Goal: Check status: Check status

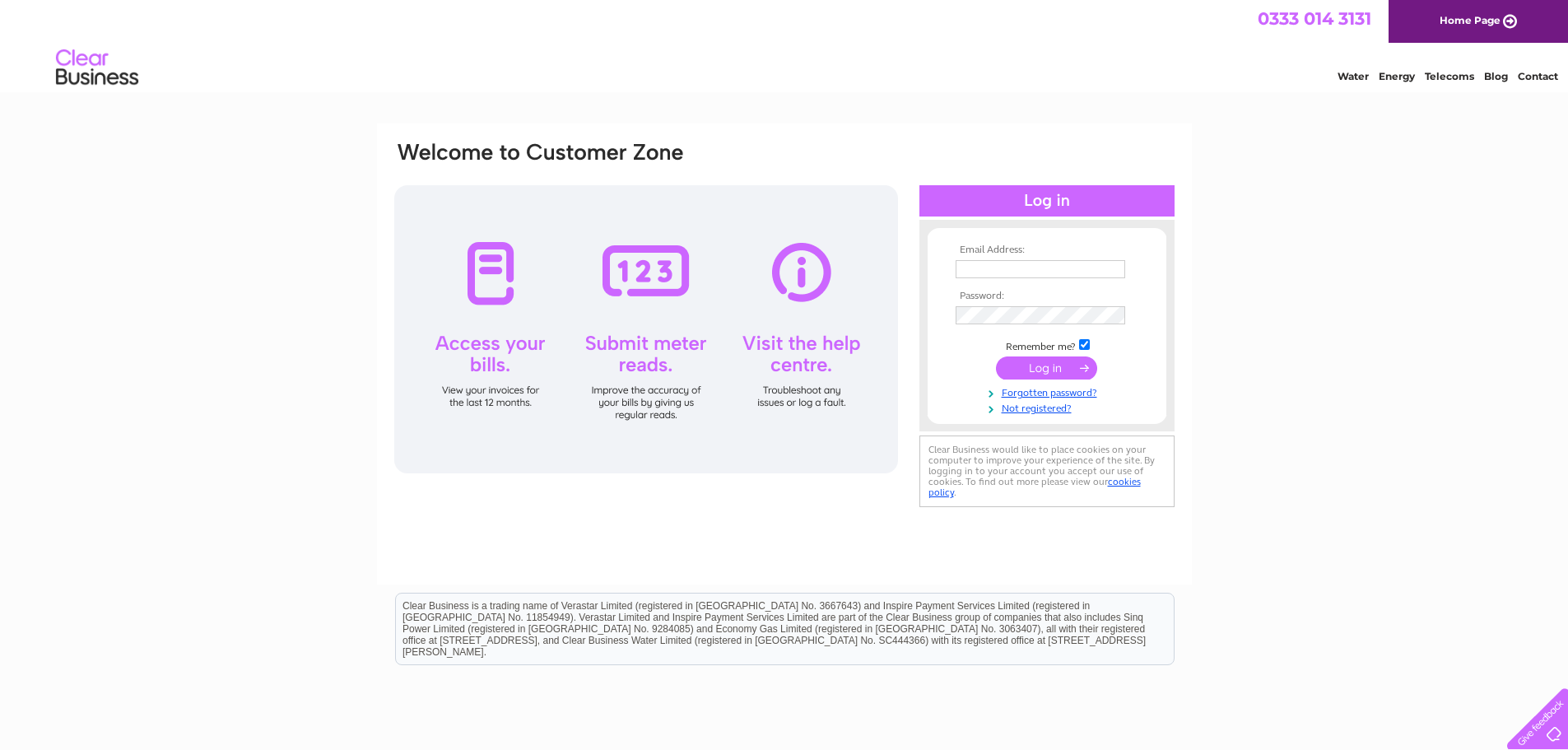
type input "ajjuplexer@gmail.com"
click at [1034, 367] on input "submit" at bounding box center [1047, 368] width 101 height 23
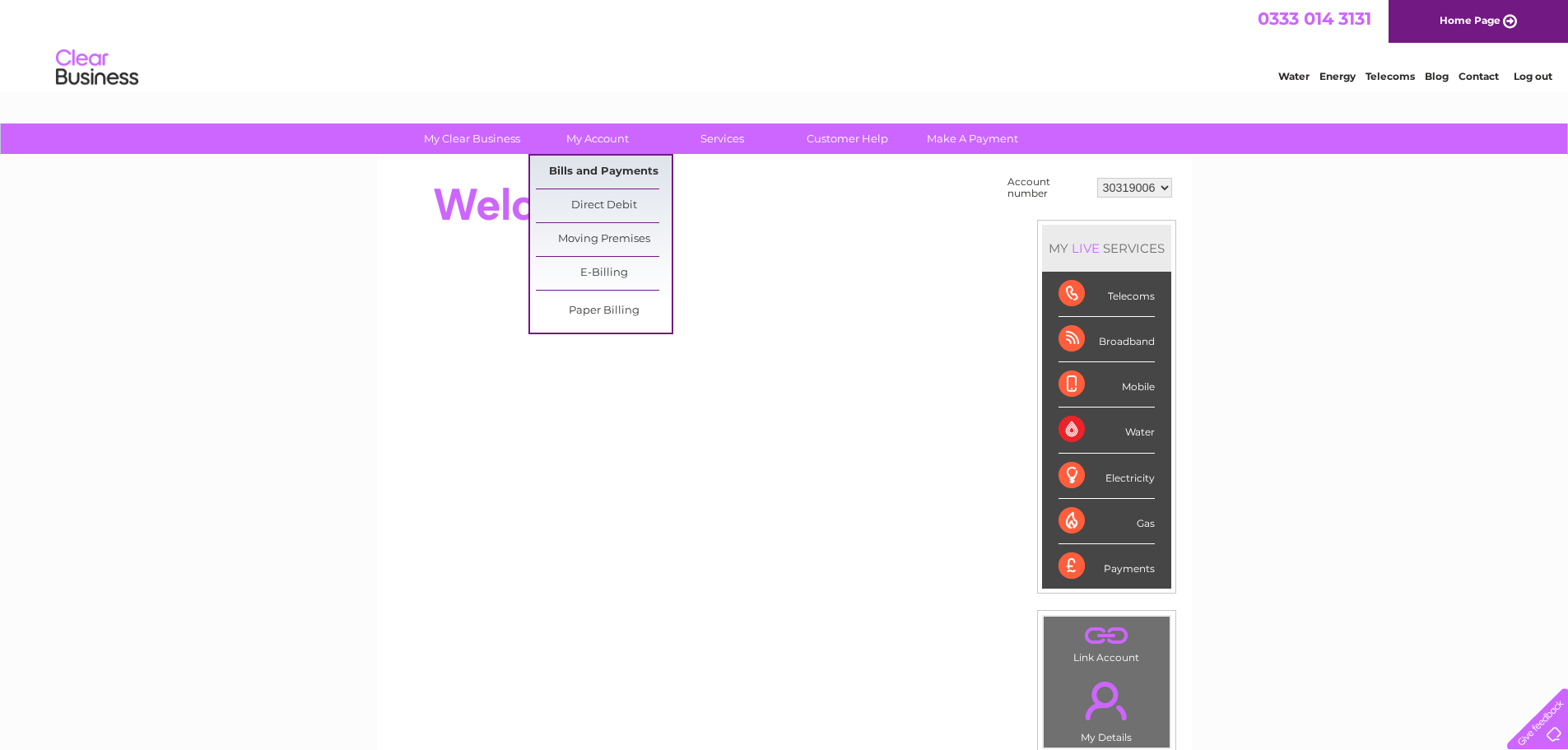
click at [590, 171] on link "Bills and Payments" at bounding box center [604, 172] width 136 height 32
